Goal: Find specific page/section: Find specific page/section

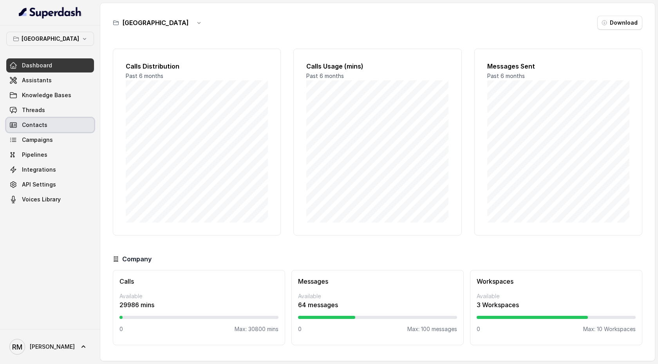
click at [65, 126] on link "Contacts" at bounding box center [50, 125] width 88 height 14
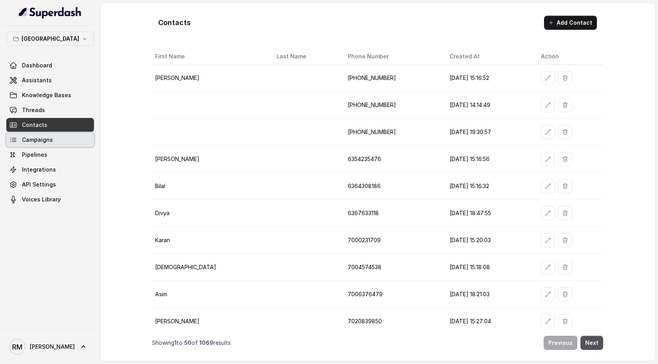
click at [64, 138] on link "Campaigns" at bounding box center [50, 140] width 88 height 14
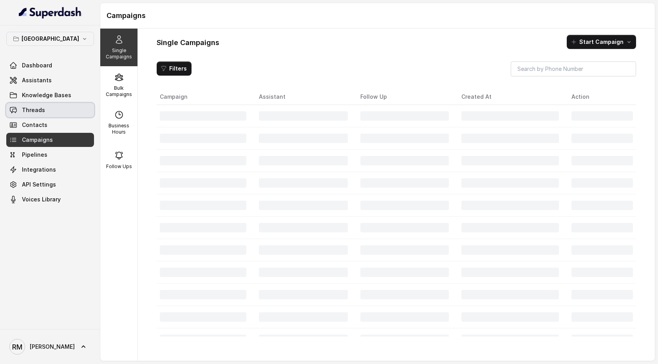
click at [63, 115] on link "Threads" at bounding box center [50, 110] width 88 height 14
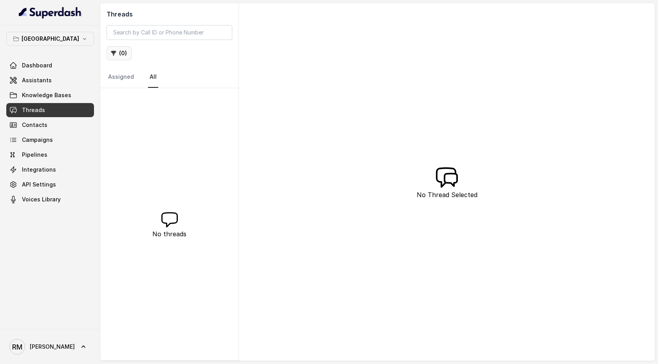
click at [122, 55] on button "( 0 )" at bounding box center [118, 53] width 25 height 14
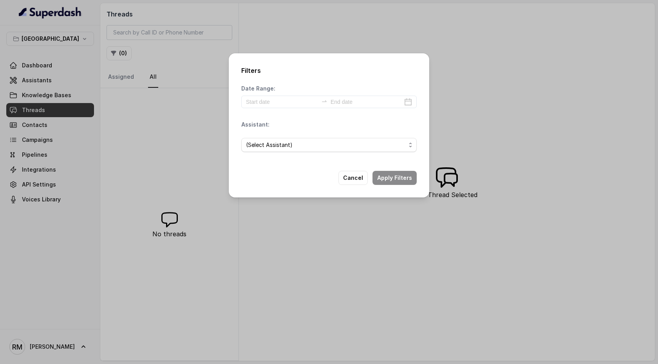
click at [122, 55] on div "Filters Date Range: Assistant: (Select Assistant) Cancel Apply Filters" at bounding box center [329, 182] width 658 height 364
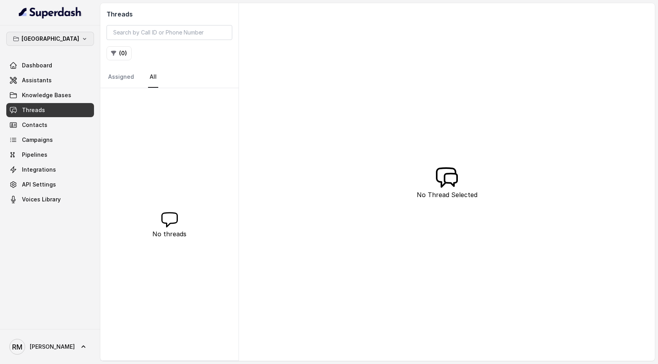
click at [81, 37] on button "Bangalore" at bounding box center [50, 39] width 88 height 14
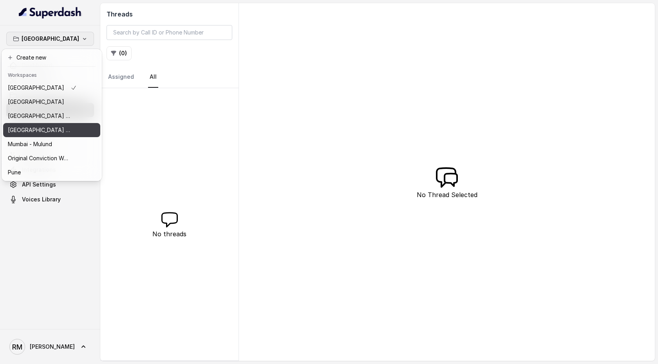
click at [81, 125] on button "Mumbai - Kemp - Malad" at bounding box center [51, 130] width 97 height 14
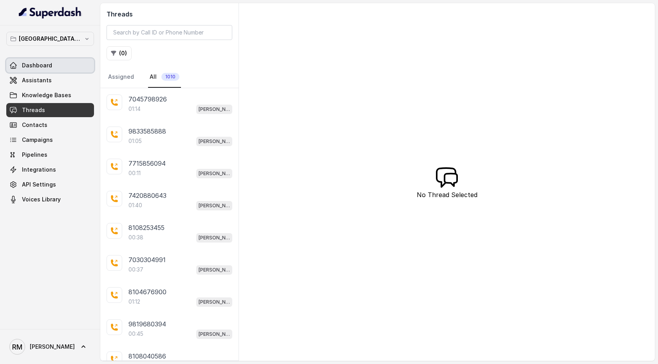
click at [55, 60] on link "Dashboard" at bounding box center [50, 65] width 88 height 14
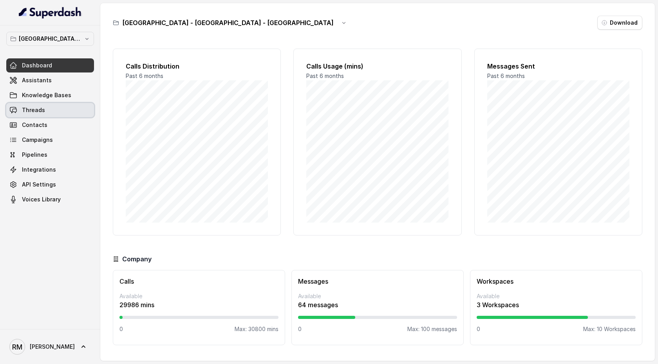
click at [64, 115] on link "Threads" at bounding box center [50, 110] width 88 height 14
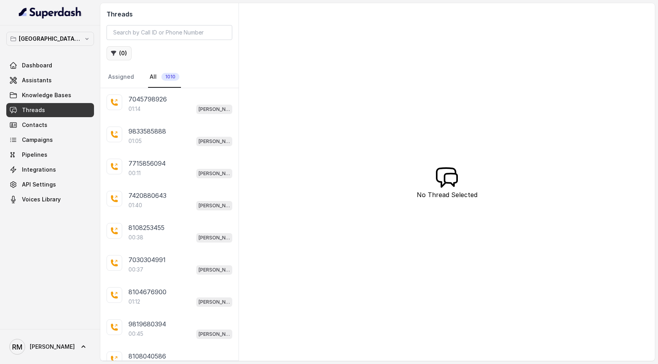
click at [130, 58] on button "( 0 )" at bounding box center [118, 53] width 25 height 14
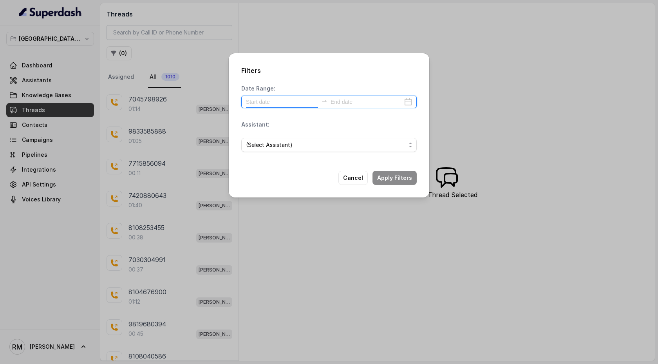
click at [276, 102] on input at bounding box center [282, 101] width 72 height 9
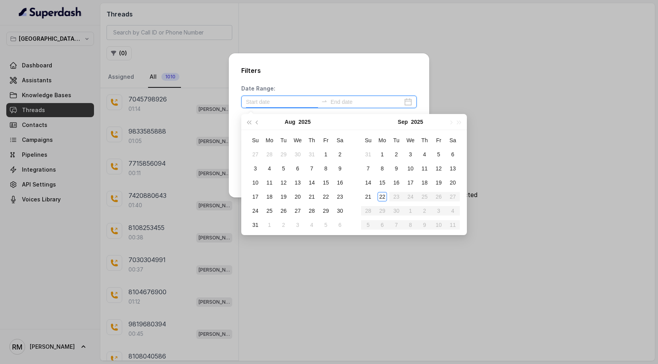
type input "2025-08-02"
type input "2025-09-22"
click at [381, 187] on div "22" at bounding box center [381, 196] width 9 height 9
type input "2025-09-22"
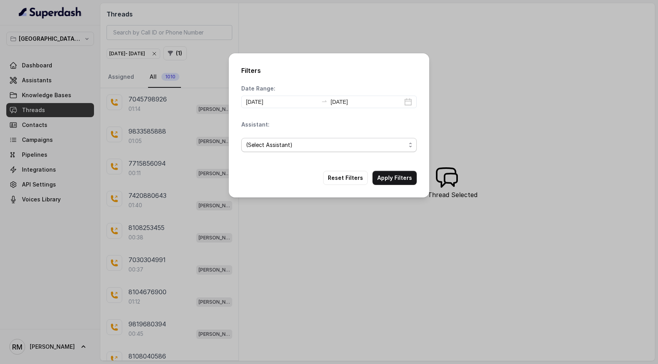
click at [352, 144] on span "(Select Assistant)" at bounding box center [326, 144] width 160 height 9
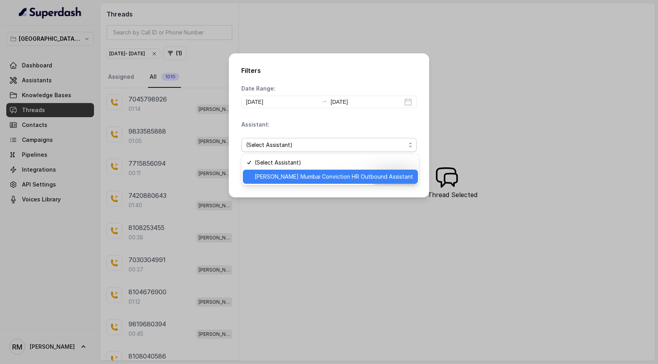
click at [348, 173] on span "Kemp Mumbai Conviction HR Outbound Assistant" at bounding box center [333, 176] width 159 height 9
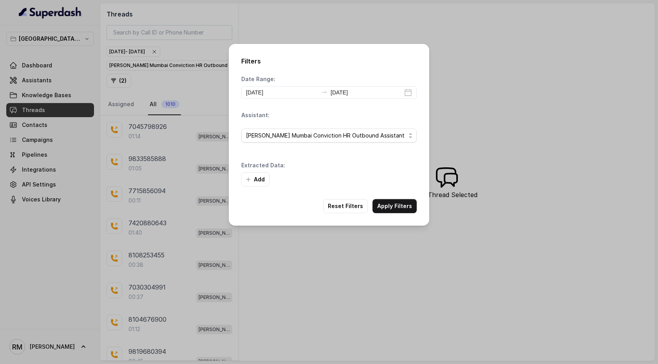
click at [386, 179] on div "Add" at bounding box center [328, 179] width 175 height 14
click at [265, 176] on button "Add" at bounding box center [255, 179] width 28 height 14
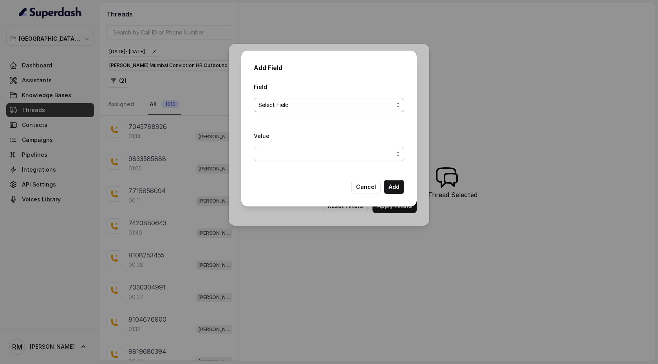
click at [318, 109] on span "Select Field" at bounding box center [325, 104] width 135 height 9
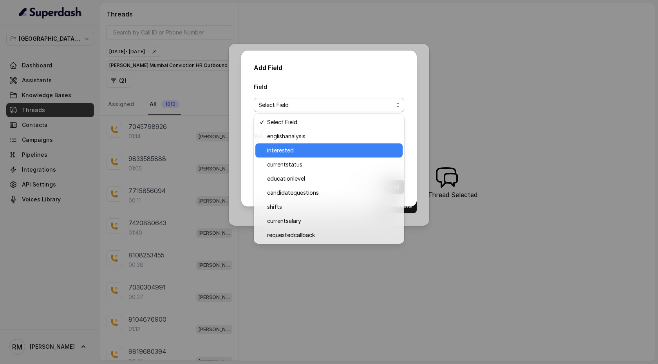
click at [316, 150] on span "interested" at bounding box center [332, 150] width 131 height 9
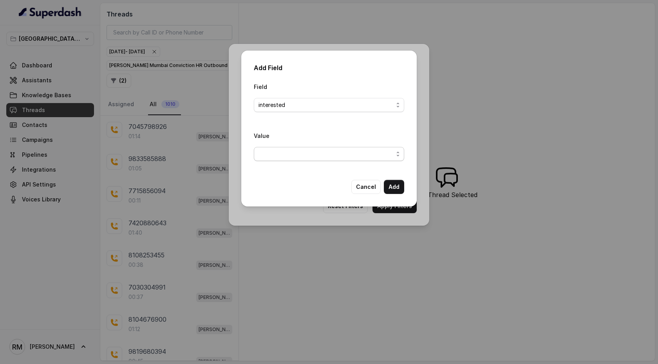
click at [314, 147] on span "button" at bounding box center [329, 154] width 150 height 14
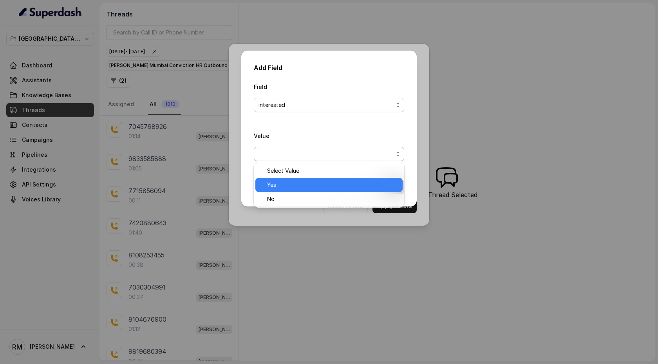
click at [310, 181] on span "Yes" at bounding box center [332, 184] width 131 height 9
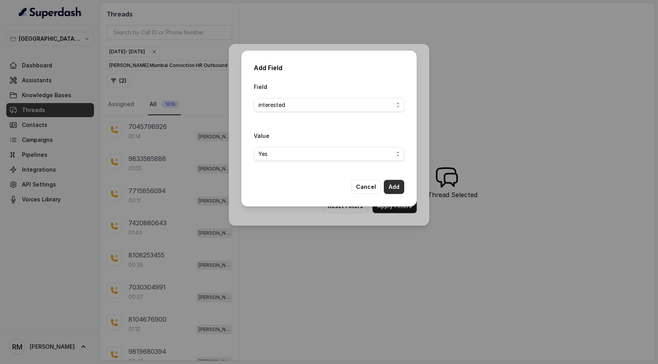
click at [394, 187] on button "Add" at bounding box center [394, 187] width 20 height 14
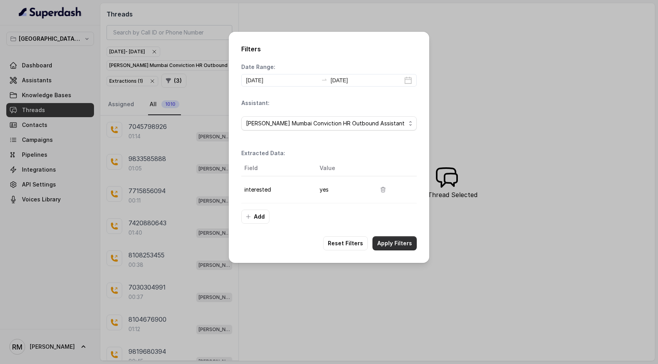
click at [393, 187] on button "Apply Filters" at bounding box center [394, 243] width 44 height 14
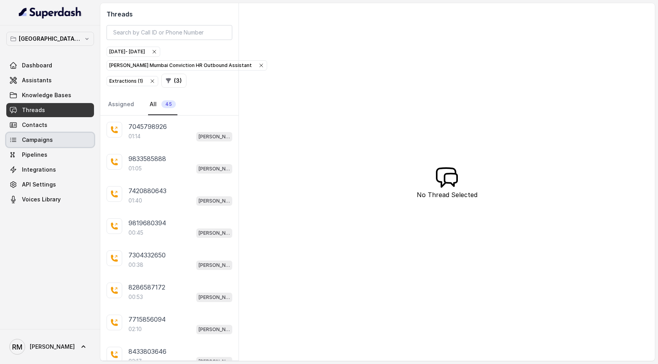
click at [62, 135] on link "Campaigns" at bounding box center [50, 140] width 88 height 14
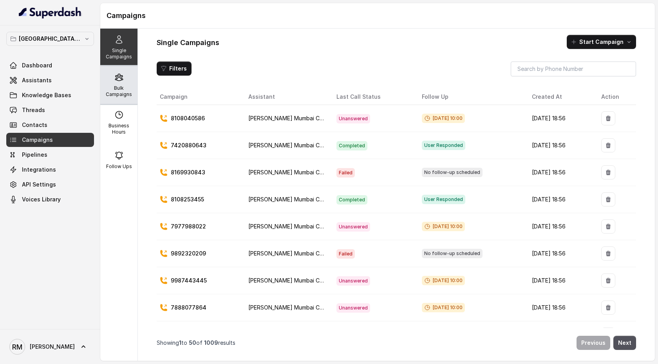
click at [127, 88] on p "Bulk Campaigns" at bounding box center [118, 91] width 31 height 13
